Goal: Transaction & Acquisition: Purchase product/service

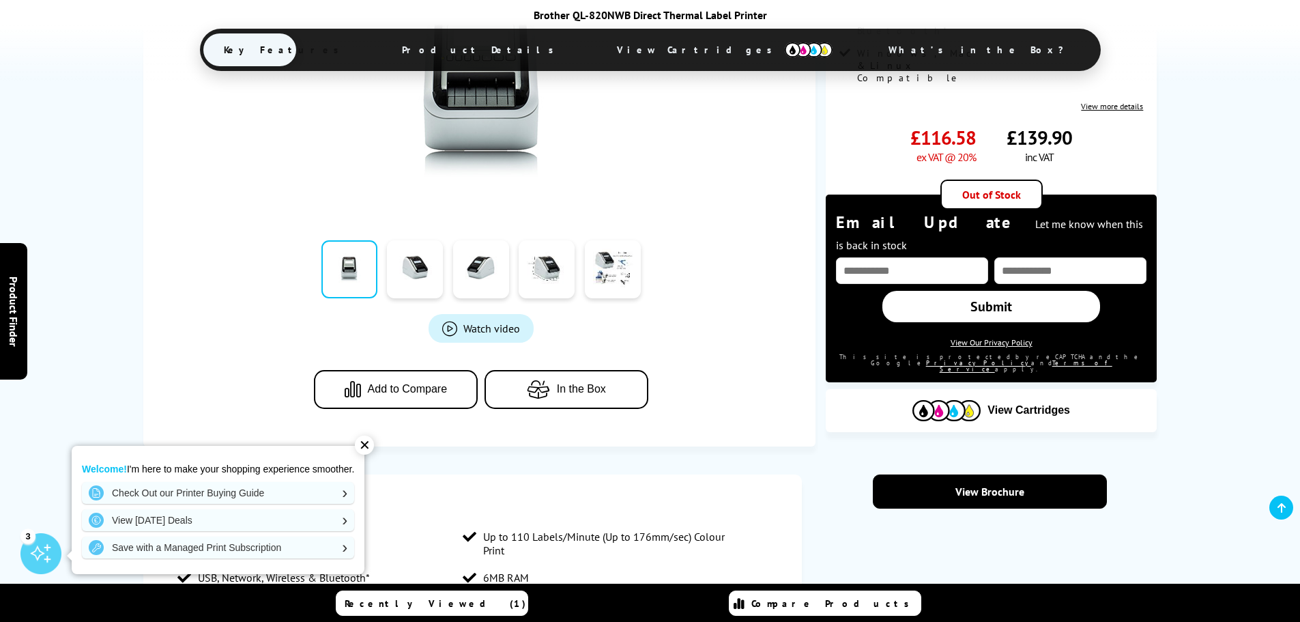
scroll to position [341, 0]
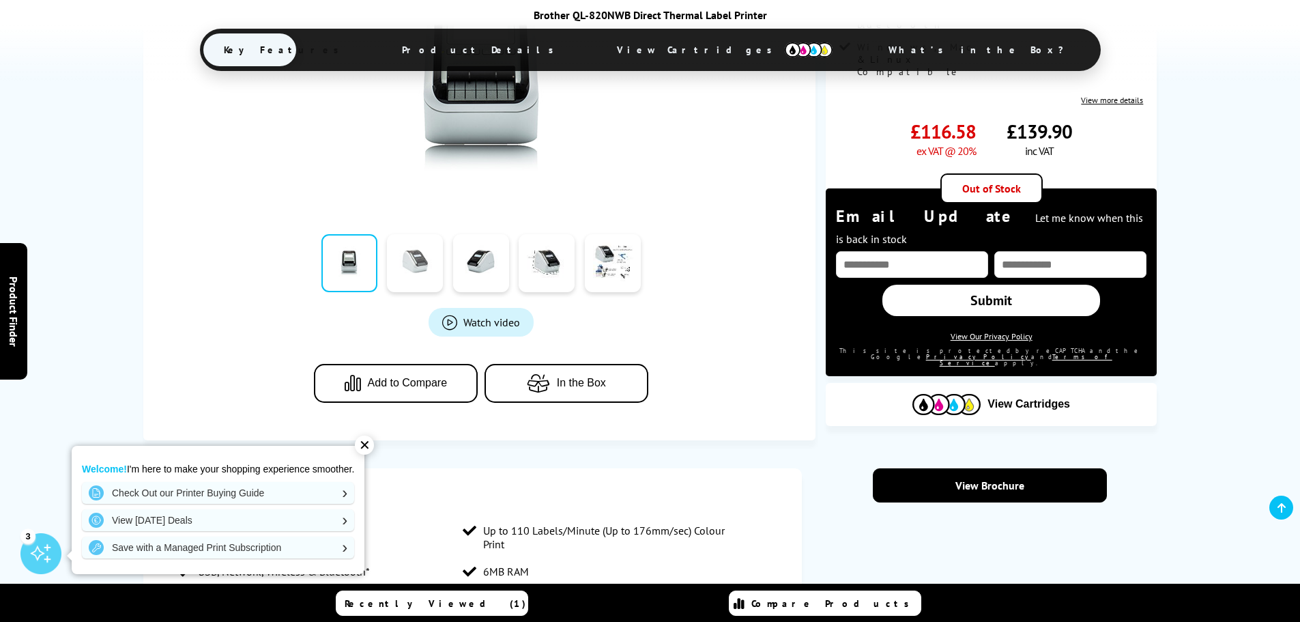
click at [425, 265] on link at bounding box center [415, 263] width 56 height 58
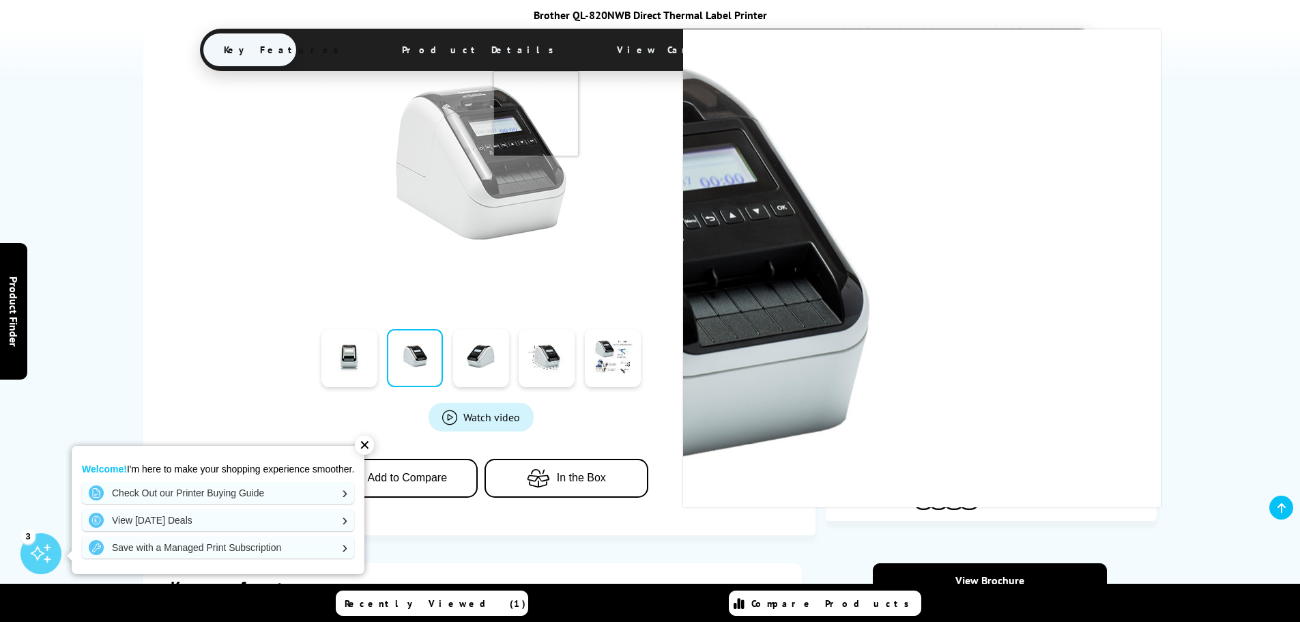
scroll to position [273, 0]
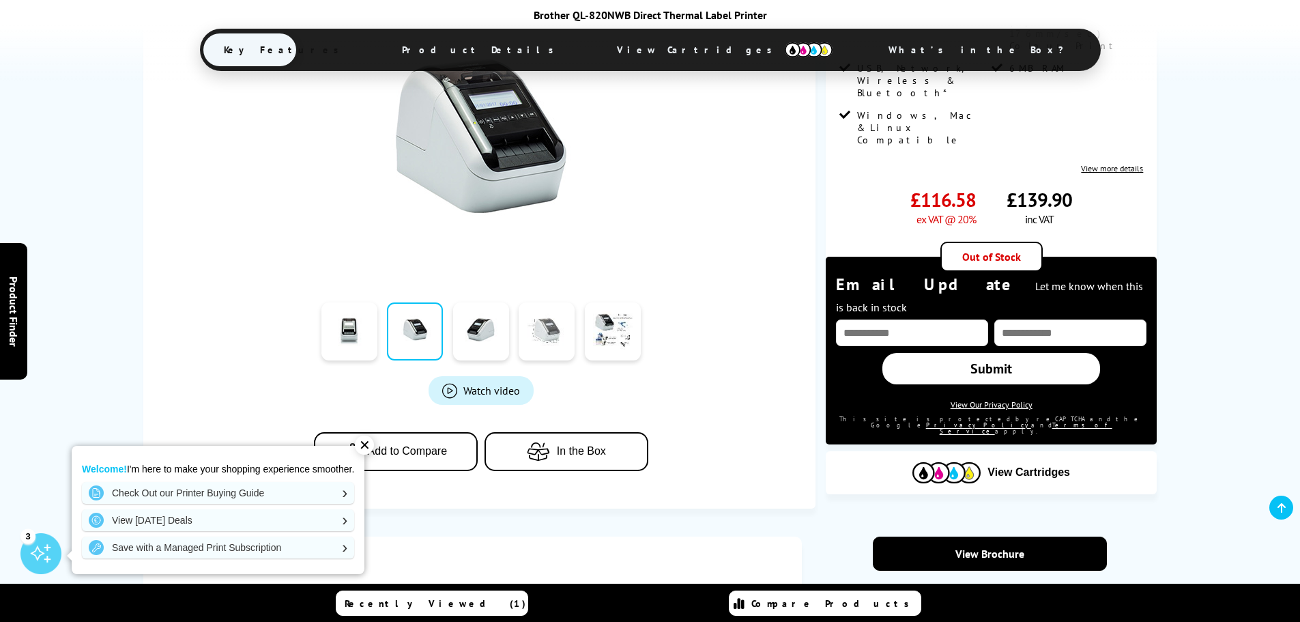
click at [546, 334] on link at bounding box center [547, 331] width 56 height 58
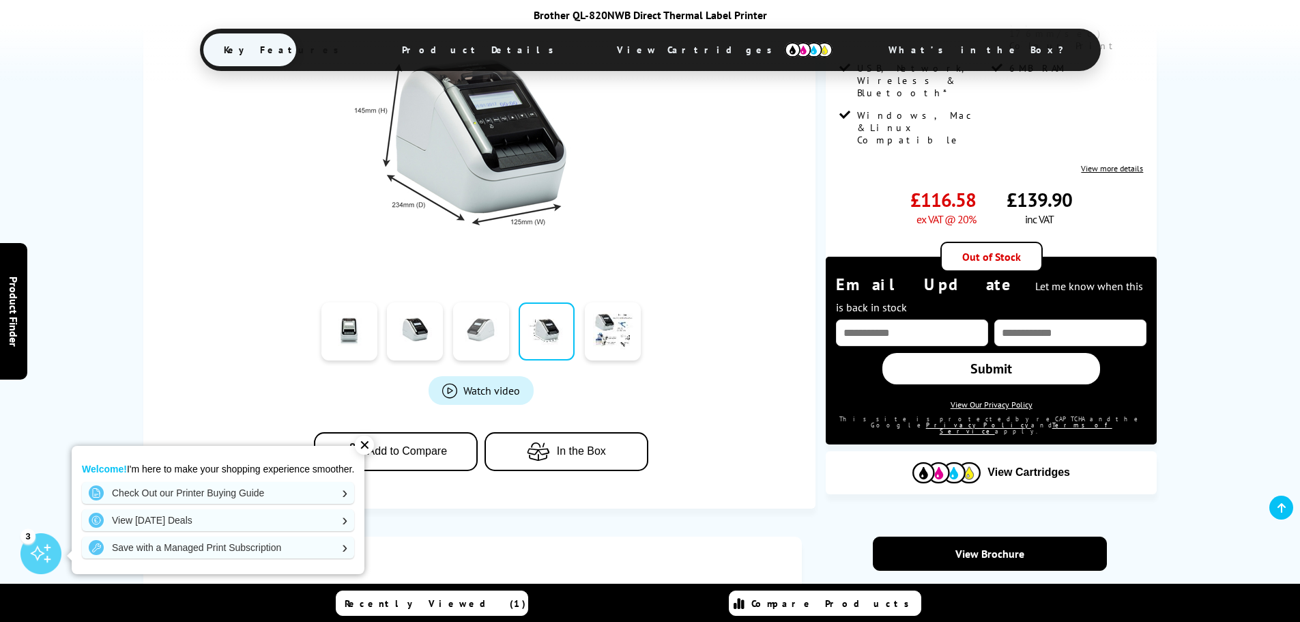
click at [499, 342] on link at bounding box center [481, 331] width 56 height 58
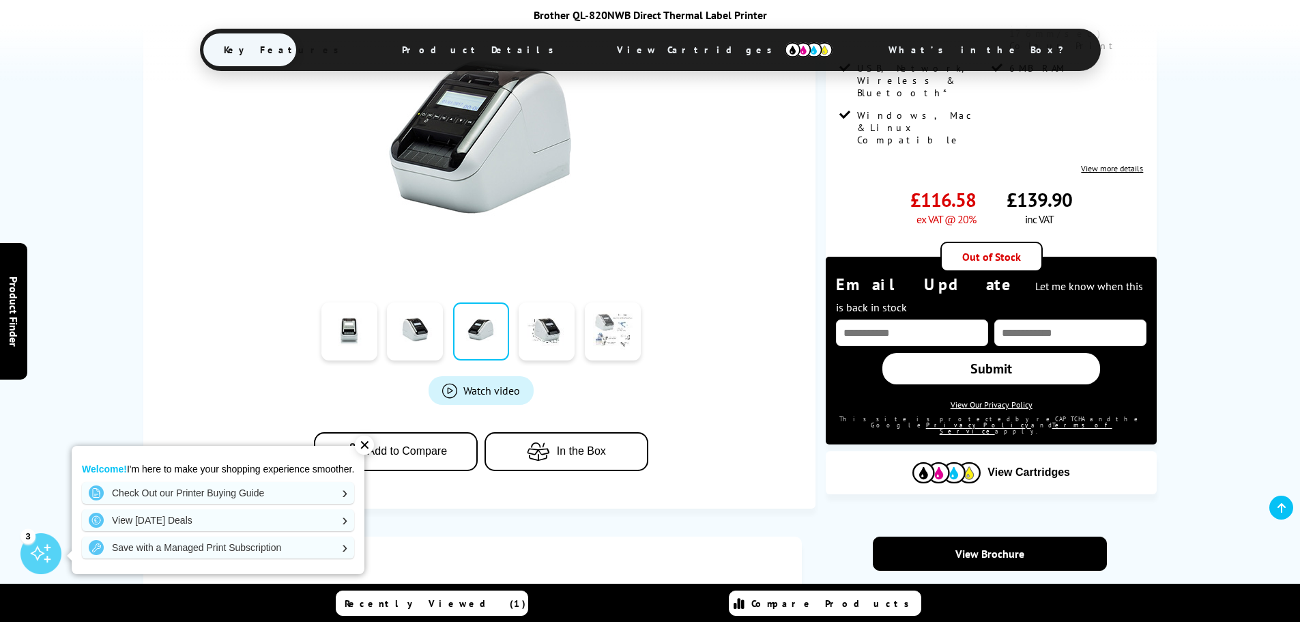
click at [606, 336] on link at bounding box center [613, 331] width 56 height 58
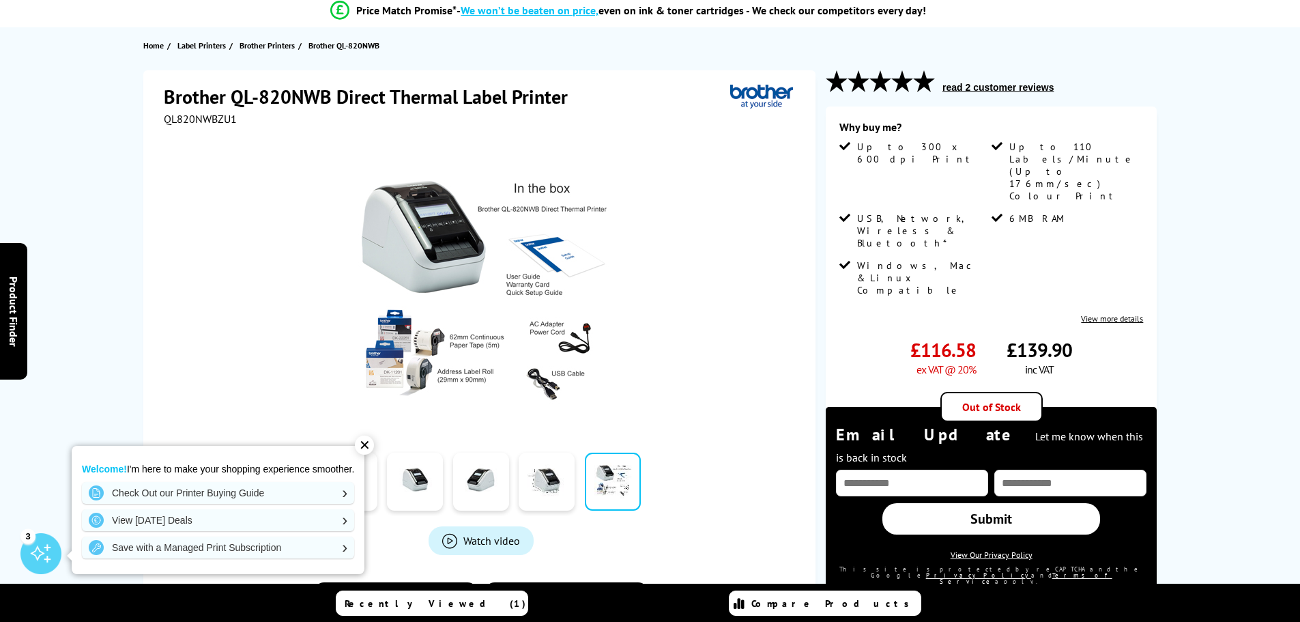
scroll to position [68, 0]
